Goal: Task Accomplishment & Management: Use online tool/utility

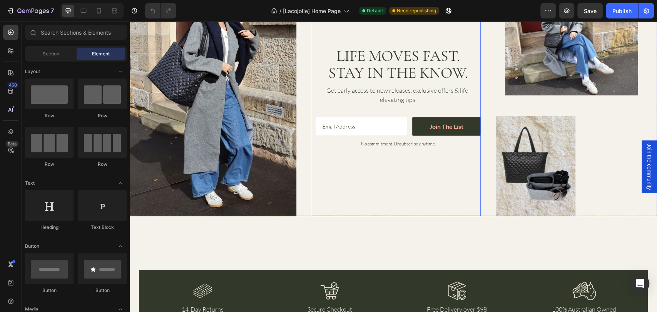
scroll to position [1311, 0]
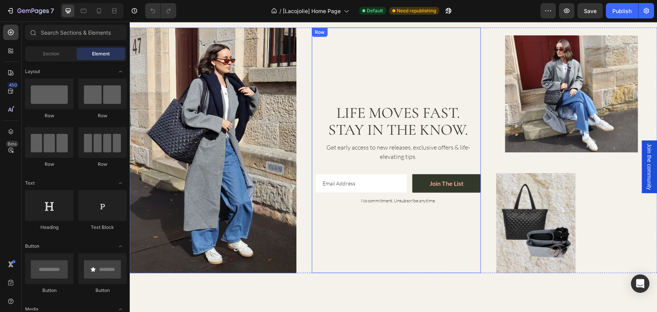
click at [391, 63] on div "Life Moves Fast. Stay in the Know. Heading Get early access to new releases, ex…" at bounding box center [398, 151] width 165 height 246
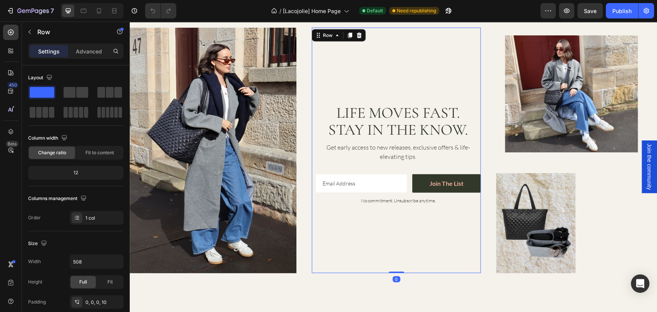
click at [388, 80] on div "Life Moves Fast. Stay in the Know. Heading Get early access to new releases, ex…" at bounding box center [398, 151] width 165 height 246
click at [386, 181] on input "email" at bounding box center [361, 183] width 91 height 18
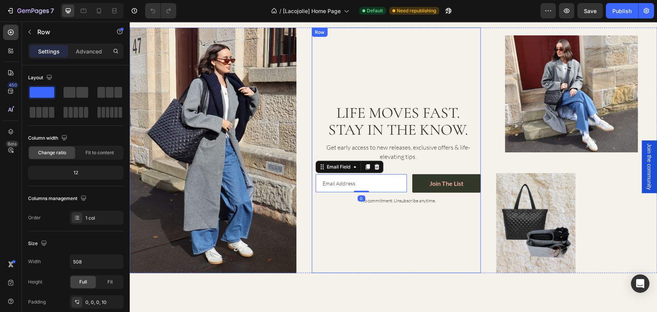
click at [398, 164] on div "Life Moves Fast. Stay in the Know. Heading Get early access to new releases, ex…" at bounding box center [398, 151] width 165 height 246
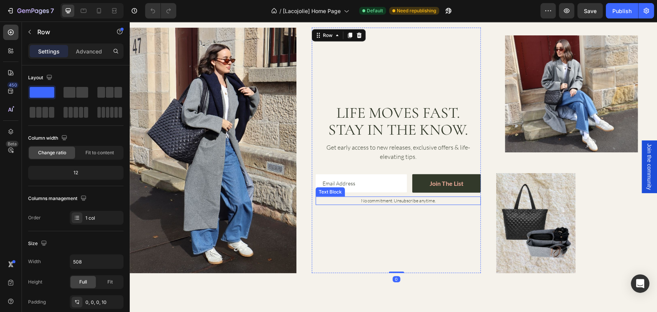
click at [423, 203] on div "No commitment. Unsubscribe anytime." at bounding box center [398, 201] width 76 height 8
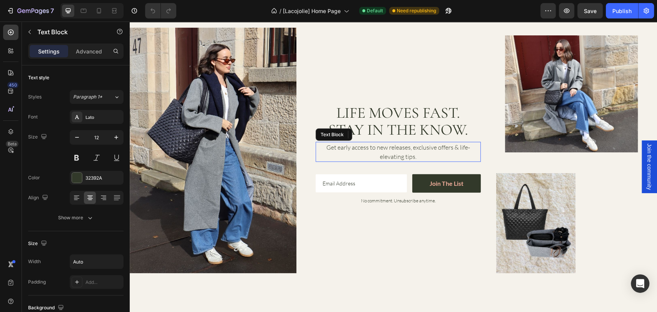
click at [405, 151] on p "Get early access to new releases, exclusive offers & life-elevating tips." at bounding box center [398, 152] width 164 height 18
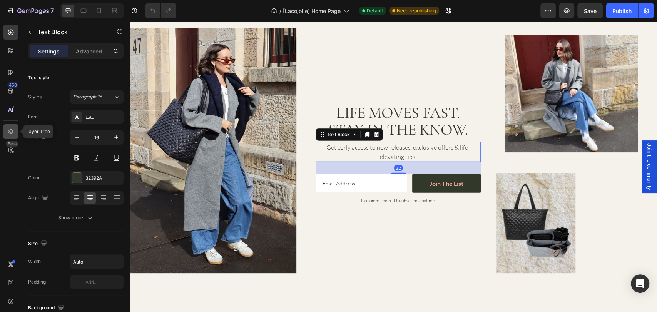
click at [12, 133] on icon at bounding box center [10, 131] width 5 height 5
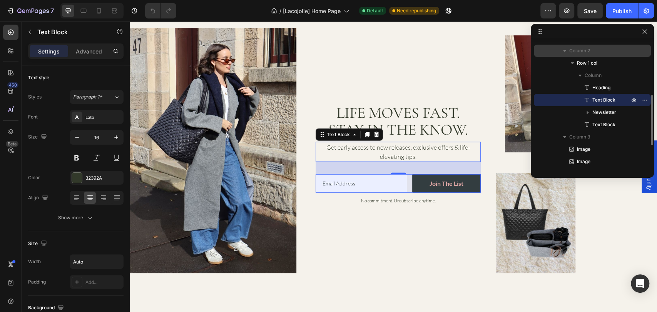
scroll to position [76, 0]
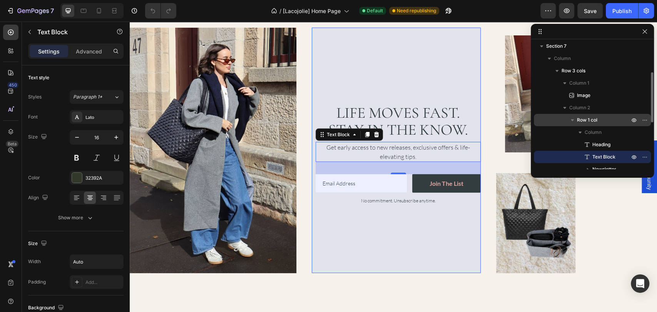
click at [590, 120] on span "Row 1 col" at bounding box center [587, 120] width 20 height 8
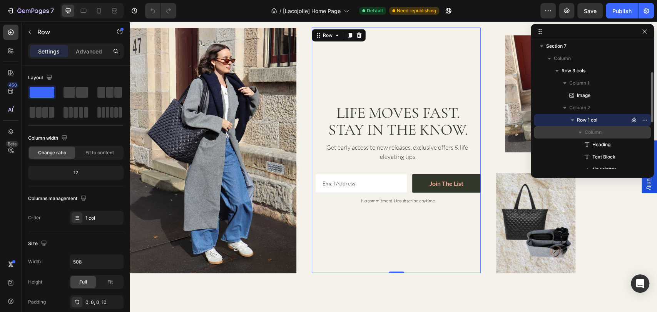
click at [594, 133] on span "Column" at bounding box center [593, 133] width 17 height 8
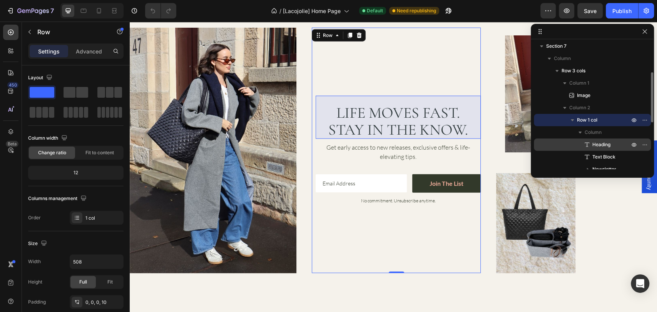
scroll to position [133, 0]
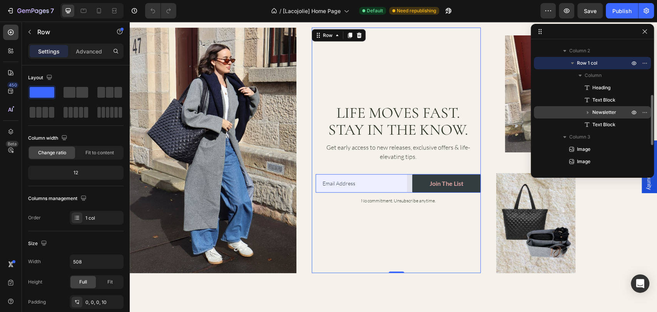
click at [601, 112] on span "Newsletter" at bounding box center [604, 113] width 24 height 8
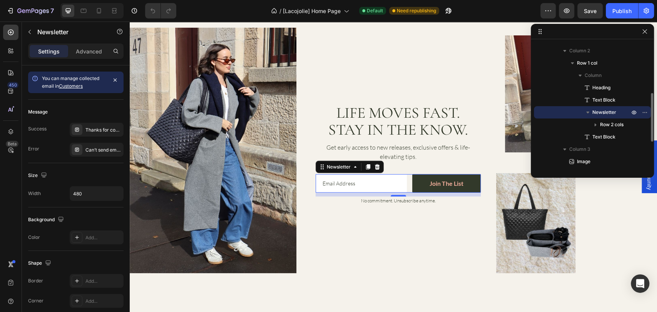
click at [589, 113] on icon "button" at bounding box center [588, 113] width 8 height 8
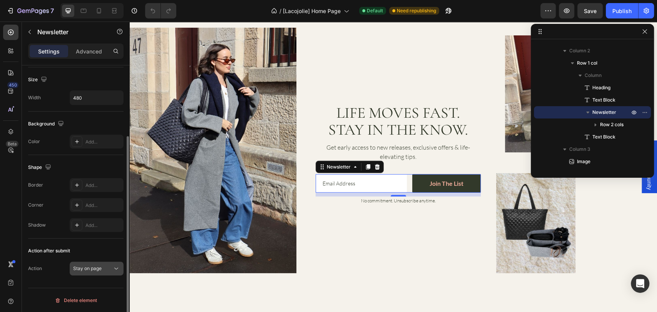
click at [115, 268] on icon at bounding box center [116, 269] width 8 height 8
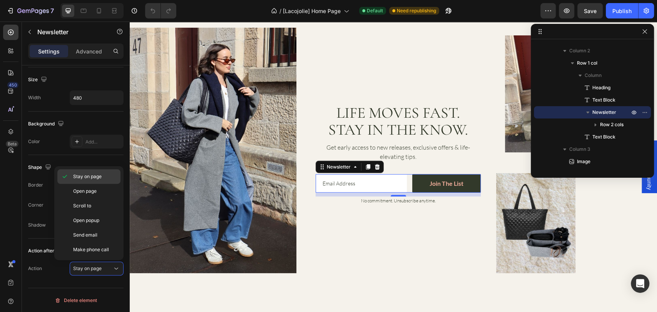
click at [108, 179] on p "Stay on page" at bounding box center [95, 176] width 44 height 7
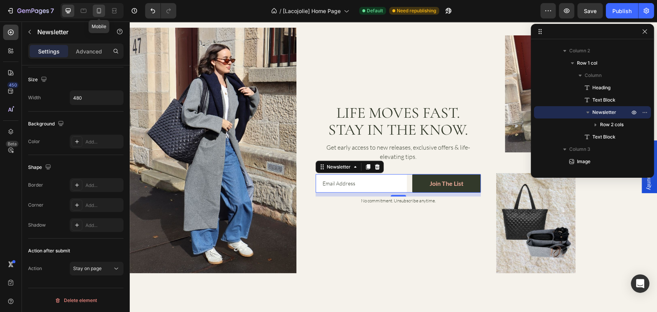
click at [99, 11] on icon at bounding box center [99, 11] width 8 height 8
type input "100%"
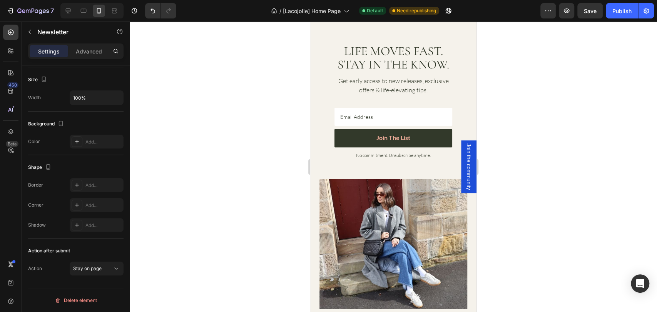
scroll to position [2070, 0]
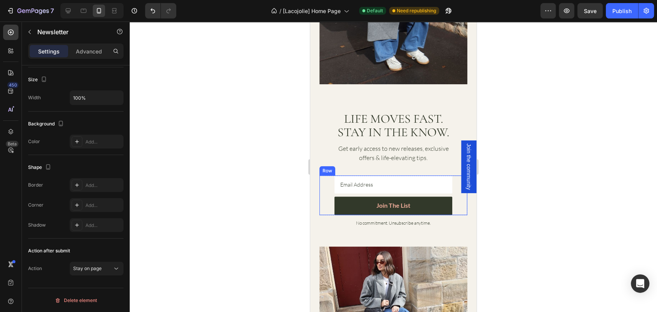
click at [328, 182] on div "Email Field Join the list Submit Button Row" at bounding box center [393, 196] width 148 height 40
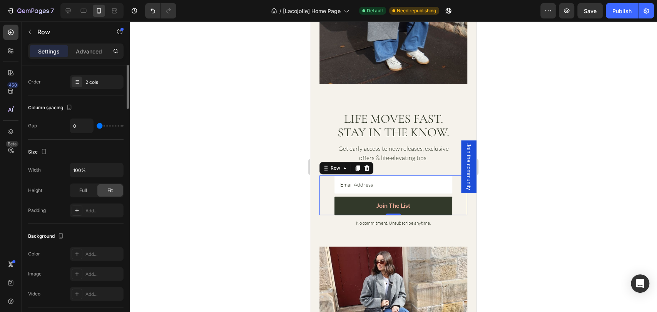
scroll to position [0, 0]
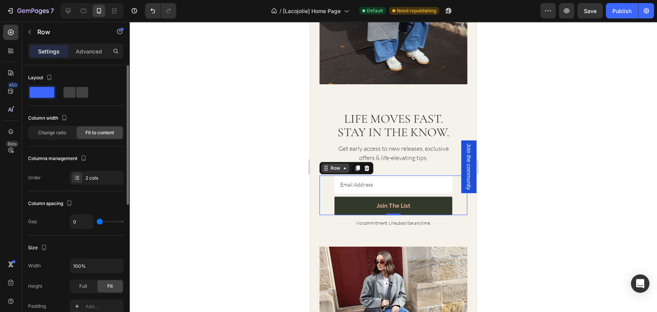
click at [340, 165] on div "Row" at bounding box center [335, 168] width 13 height 7
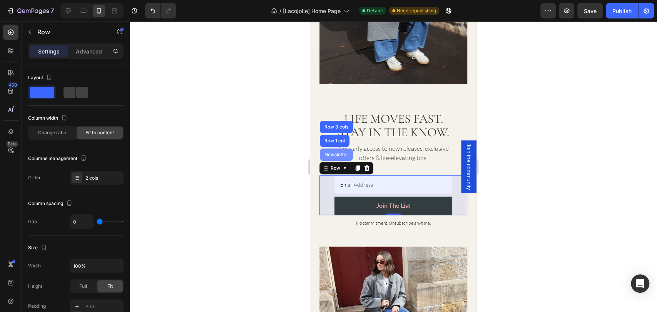
click at [345, 152] on div "Newsletter" at bounding box center [336, 154] width 27 height 5
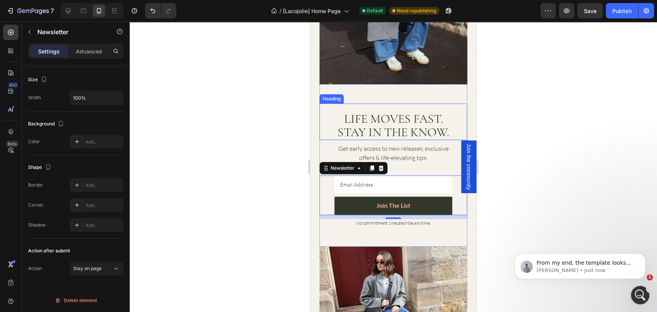
scroll to position [2184, 0]
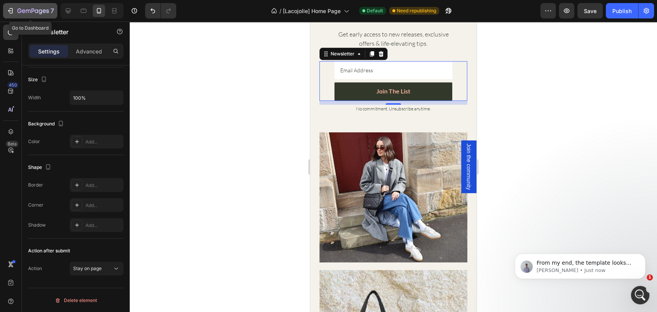
click at [10, 14] on icon "button" at bounding box center [11, 11] width 8 height 8
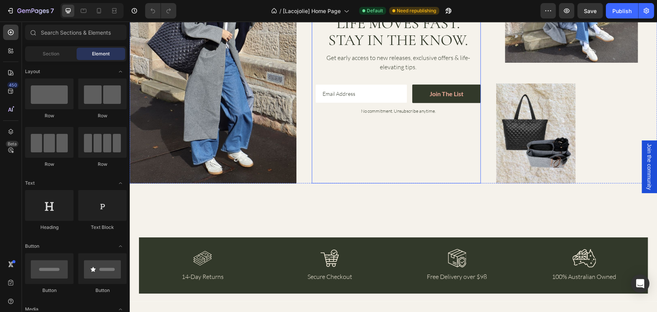
scroll to position [1368, 0]
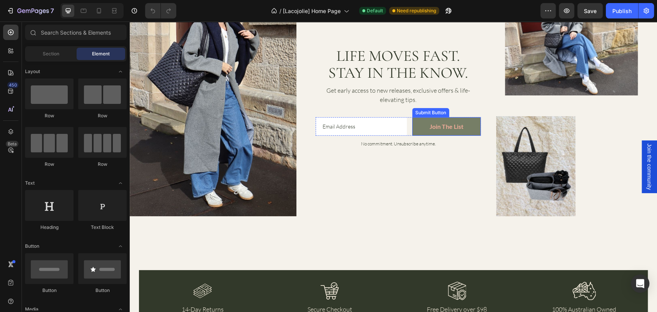
click at [412, 117] on button "Join the list" at bounding box center [446, 126] width 69 height 18
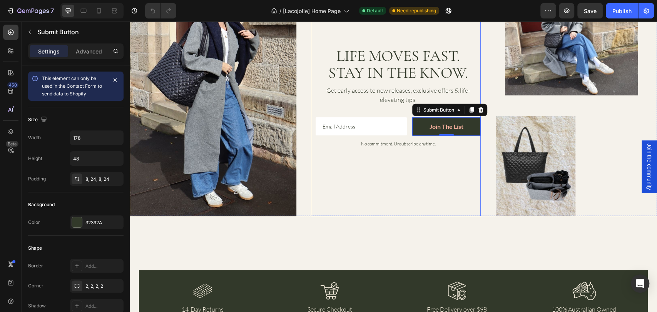
click at [384, 114] on div "Life Moves Fast. Stay in the Know. Heading Get early access to new releases, ex…" at bounding box center [398, 94] width 165 height 246
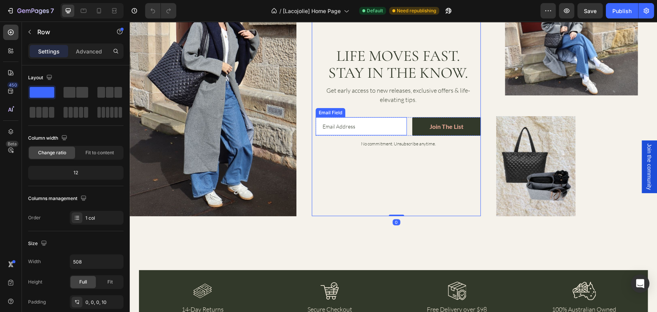
click at [385, 118] on input "email" at bounding box center [361, 126] width 91 height 18
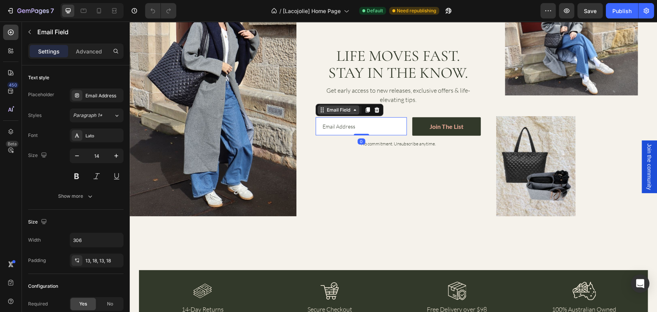
click at [348, 111] on div "Email Field" at bounding box center [338, 110] width 27 height 7
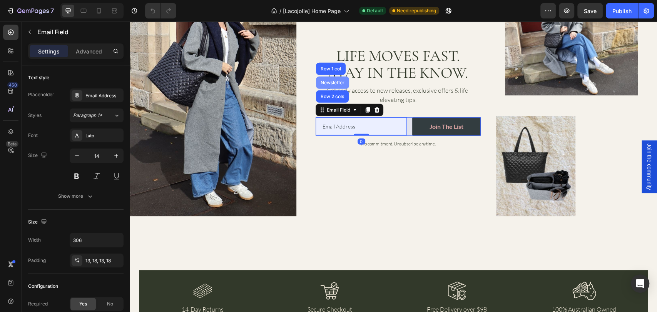
click at [332, 81] on div "Newsletter" at bounding box center [332, 82] width 27 height 5
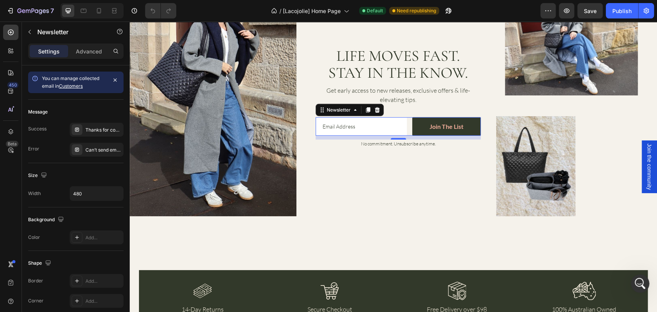
scroll to position [0, 0]
